Goal: Task Accomplishment & Management: Use online tool/utility

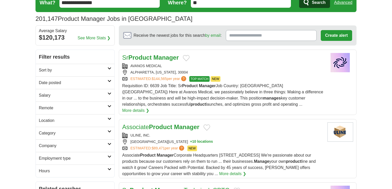
scroll to position [21, 0]
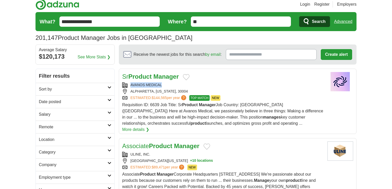
drag, startPoint x: 168, startPoint y: 84, endPoint x: 131, endPoint y: 84, distance: 36.5
click at [131, 84] on div "AVANOS MEDICAL" at bounding box center [222, 84] width 201 height 5
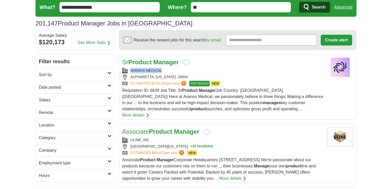
scroll to position [41, 0]
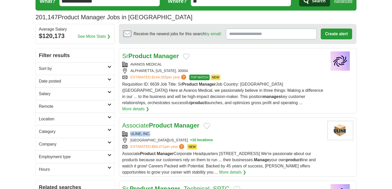
drag, startPoint x: 157, startPoint y: 129, endPoint x: 131, endPoint y: 128, distance: 26.0
click at [131, 131] on div "ULINE, INC." at bounding box center [222, 133] width 201 height 5
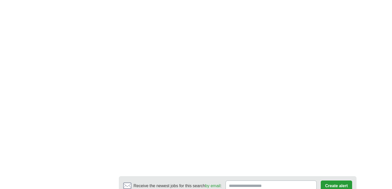
scroll to position [844, 0]
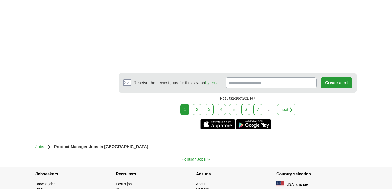
scroll to position [947, 0]
click at [200, 104] on link "2" at bounding box center [197, 109] width 9 height 11
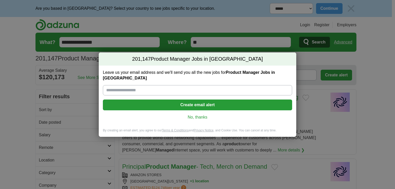
click at [203, 116] on link "No, thanks" at bounding box center [197, 118] width 181 height 6
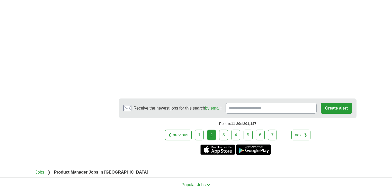
scroll to position [985, 0]
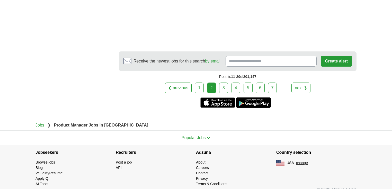
click at [221, 83] on link "3" at bounding box center [223, 88] width 9 height 11
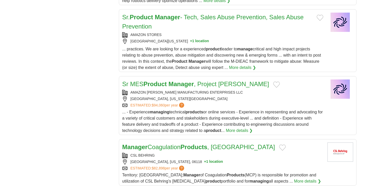
scroll to position [618, 0]
